Goal: Navigation & Orientation: Find specific page/section

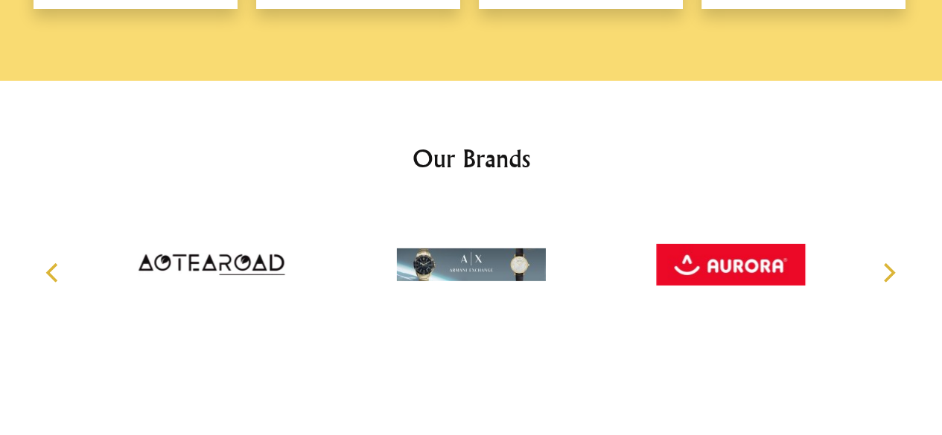
scroll to position [2218, 0]
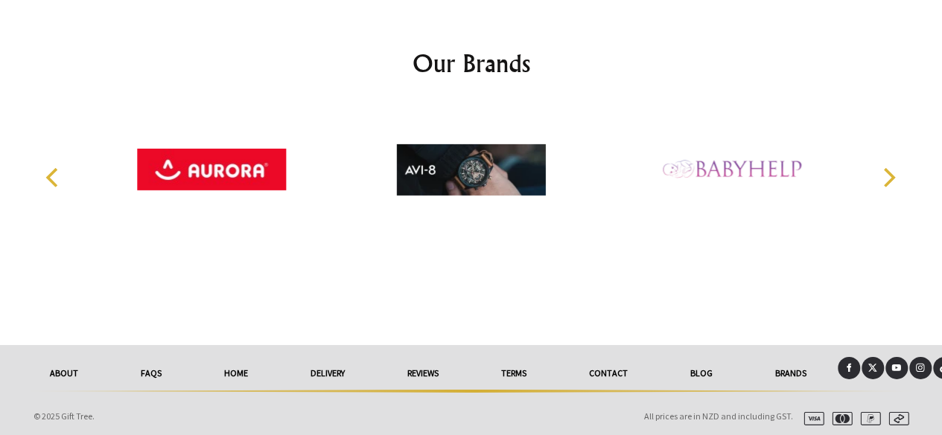
click at [846, 371] on link at bounding box center [848, 368] width 22 height 22
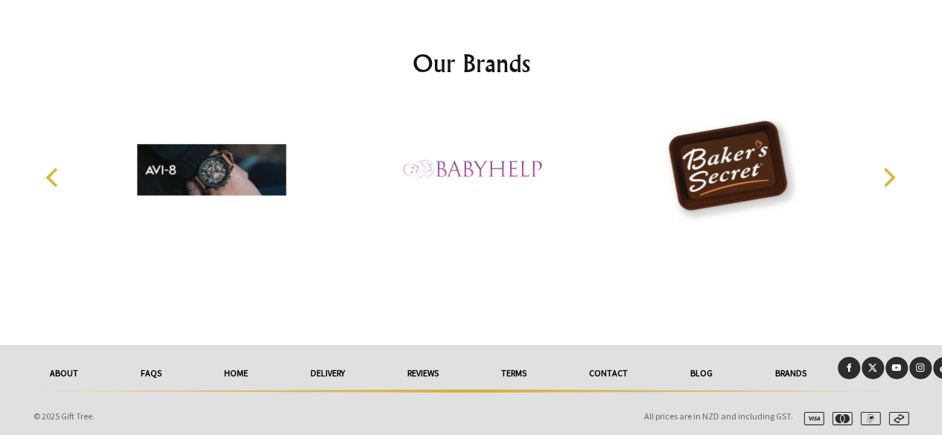
click at [920, 368] on icon at bounding box center [920, 368] width 9 height 9
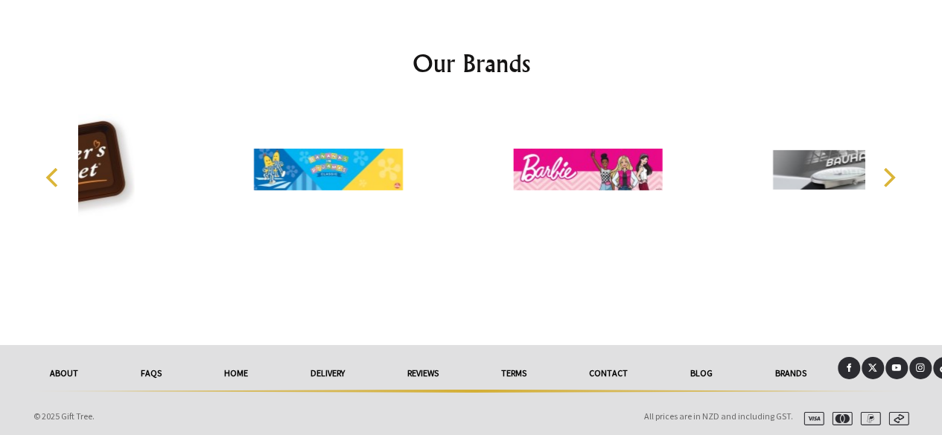
click at [939, 367] on icon at bounding box center [944, 368] width 10 height 10
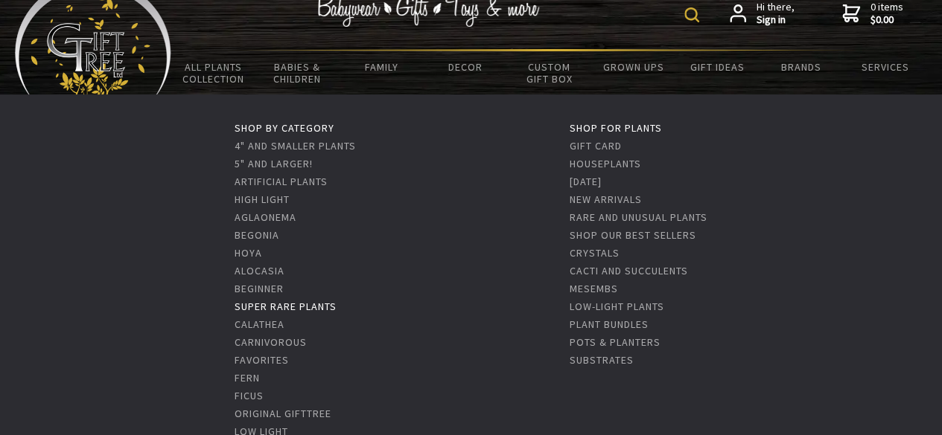
scroll to position [0, 0]
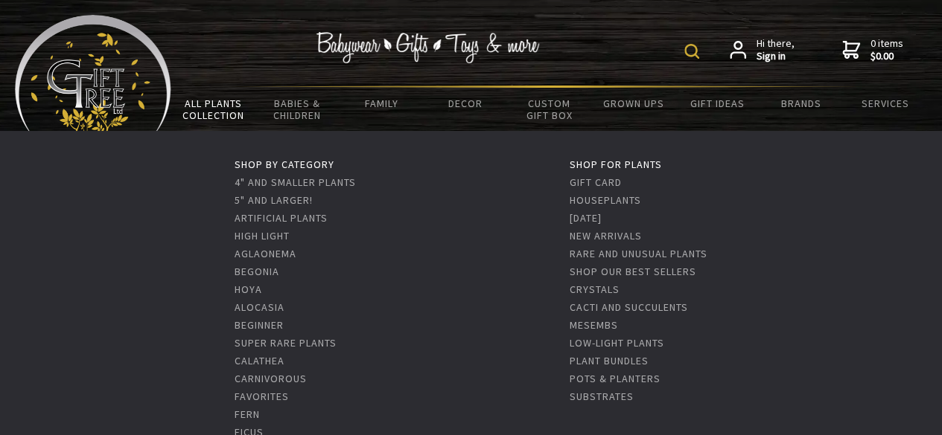
click at [210, 102] on link "All Plants Collection" at bounding box center [213, 109] width 84 height 43
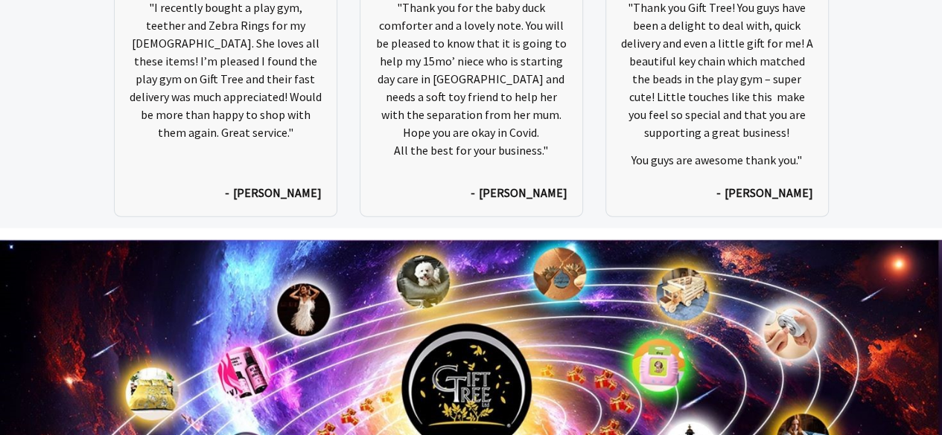
scroll to position [7067, 0]
